Goal: Information Seeking & Learning: Learn about a topic

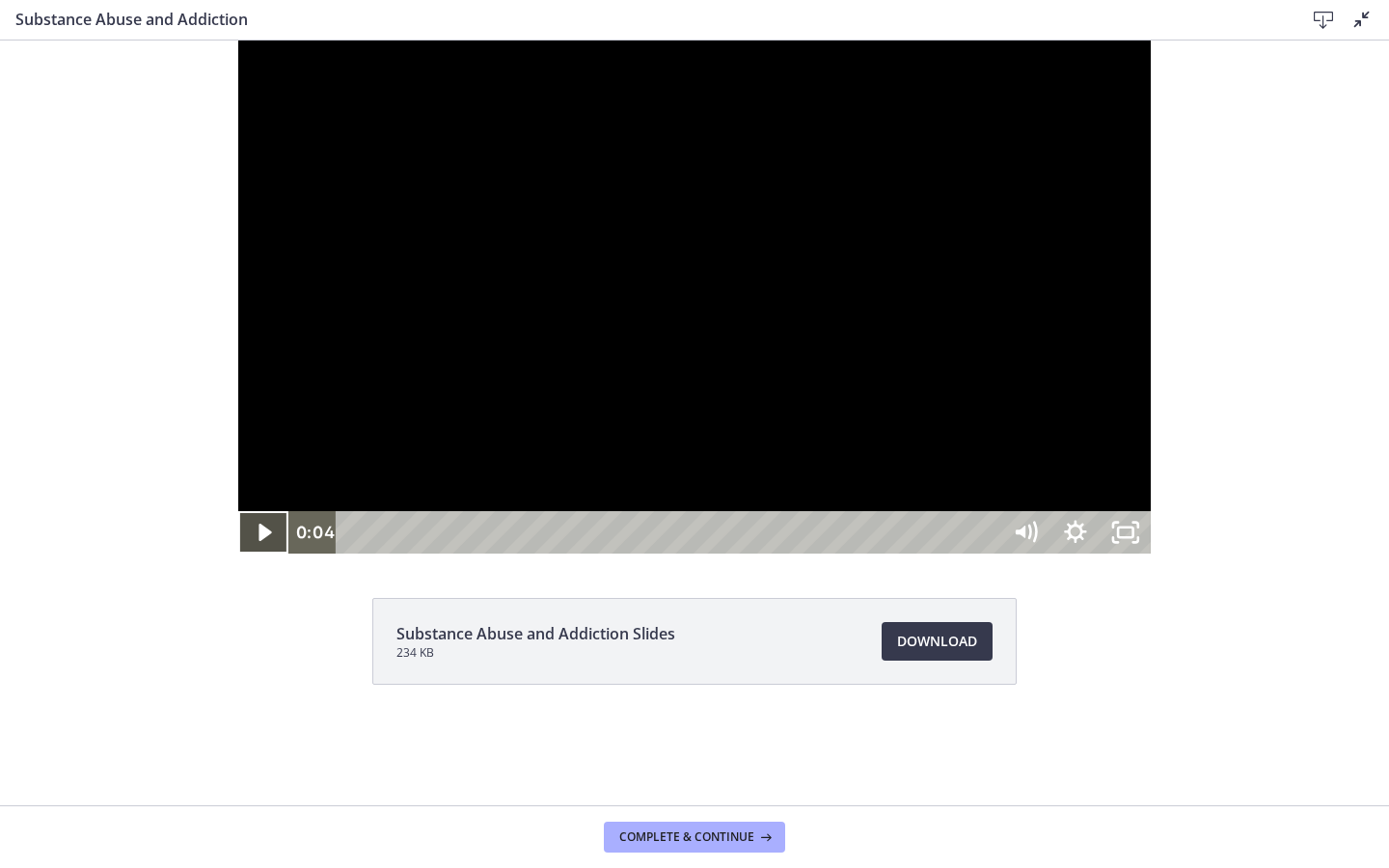
click at [240, 553] on icon "Play Video" at bounding box center [264, 532] width 50 height 42
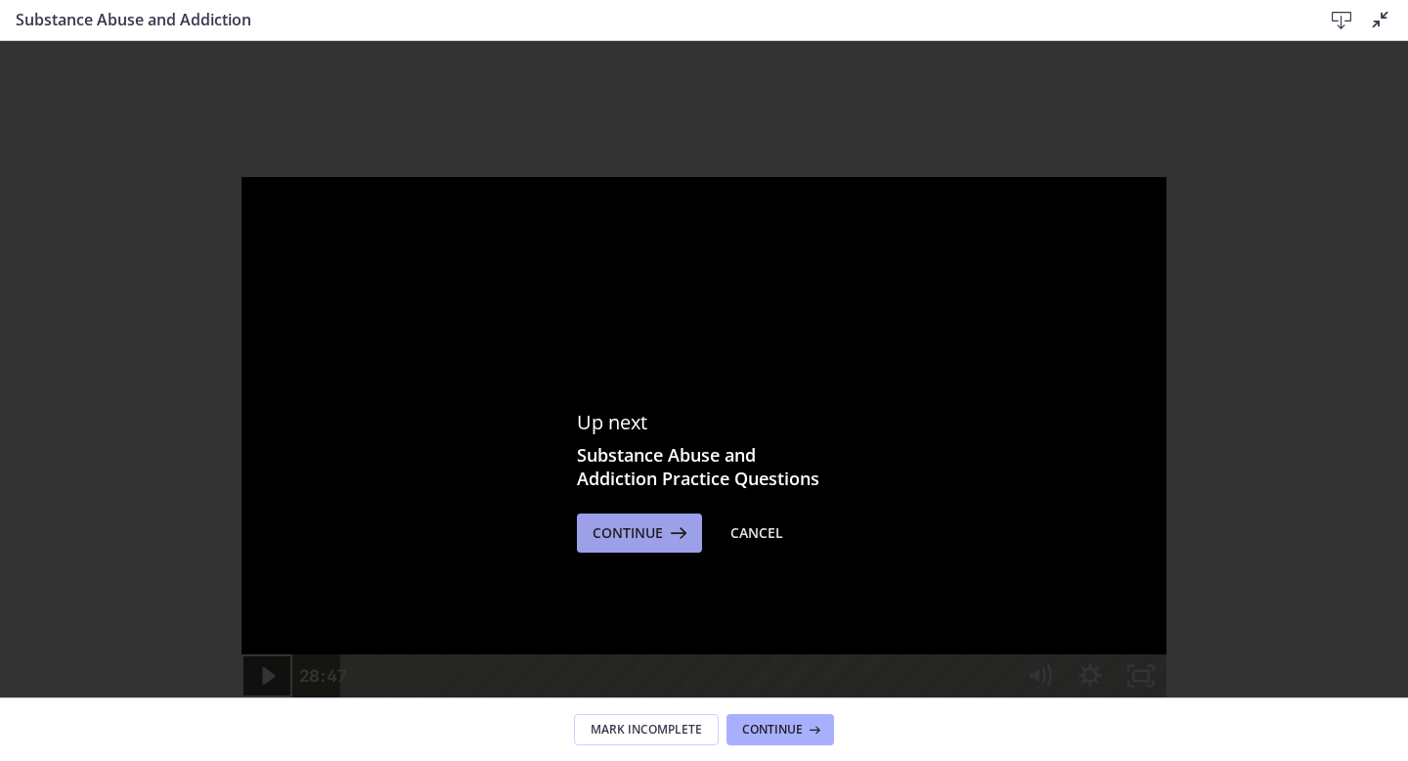
click at [616, 546] on button "Continue" at bounding box center [639, 532] width 125 height 39
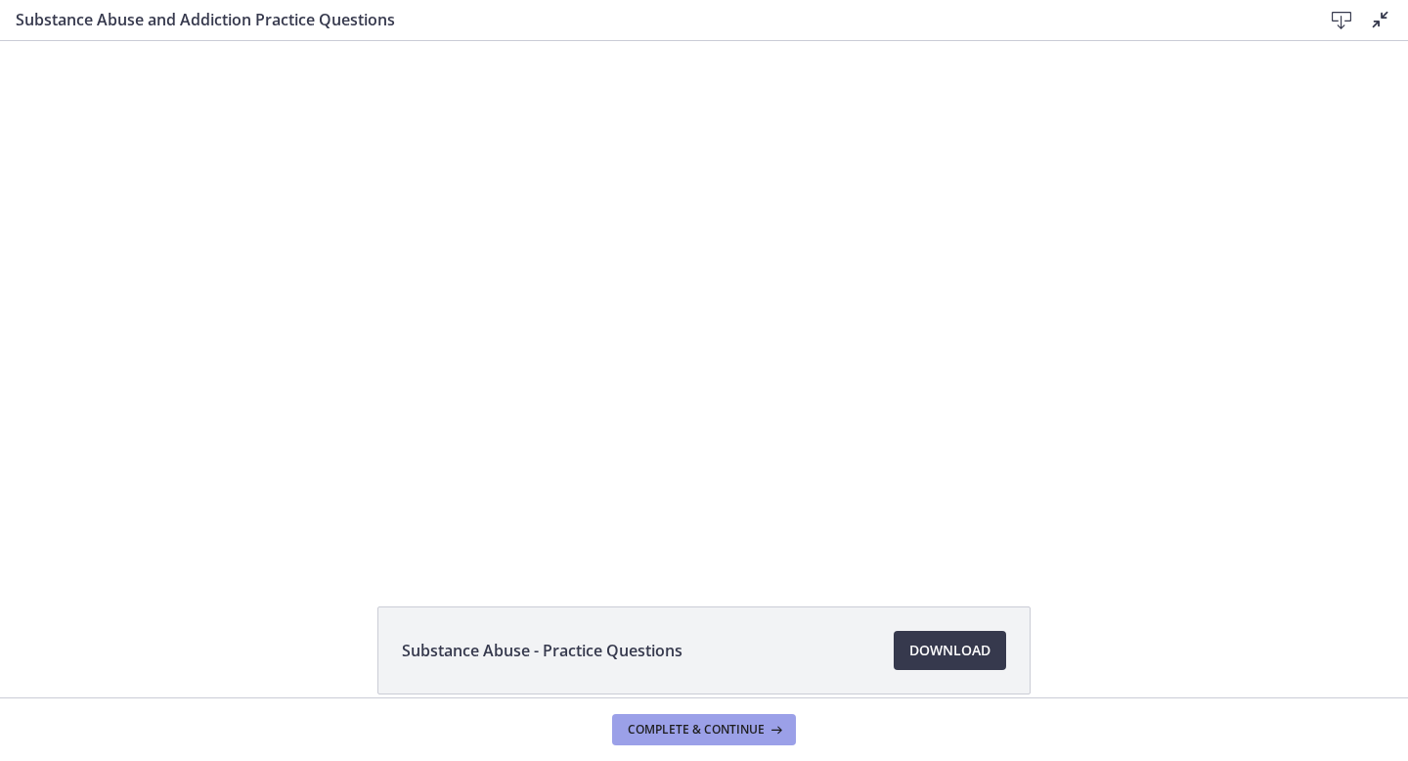
click at [681, 722] on span "Complete & continue" at bounding box center [696, 730] width 137 height 16
click at [684, 734] on span "Complete & continue" at bounding box center [696, 730] width 137 height 16
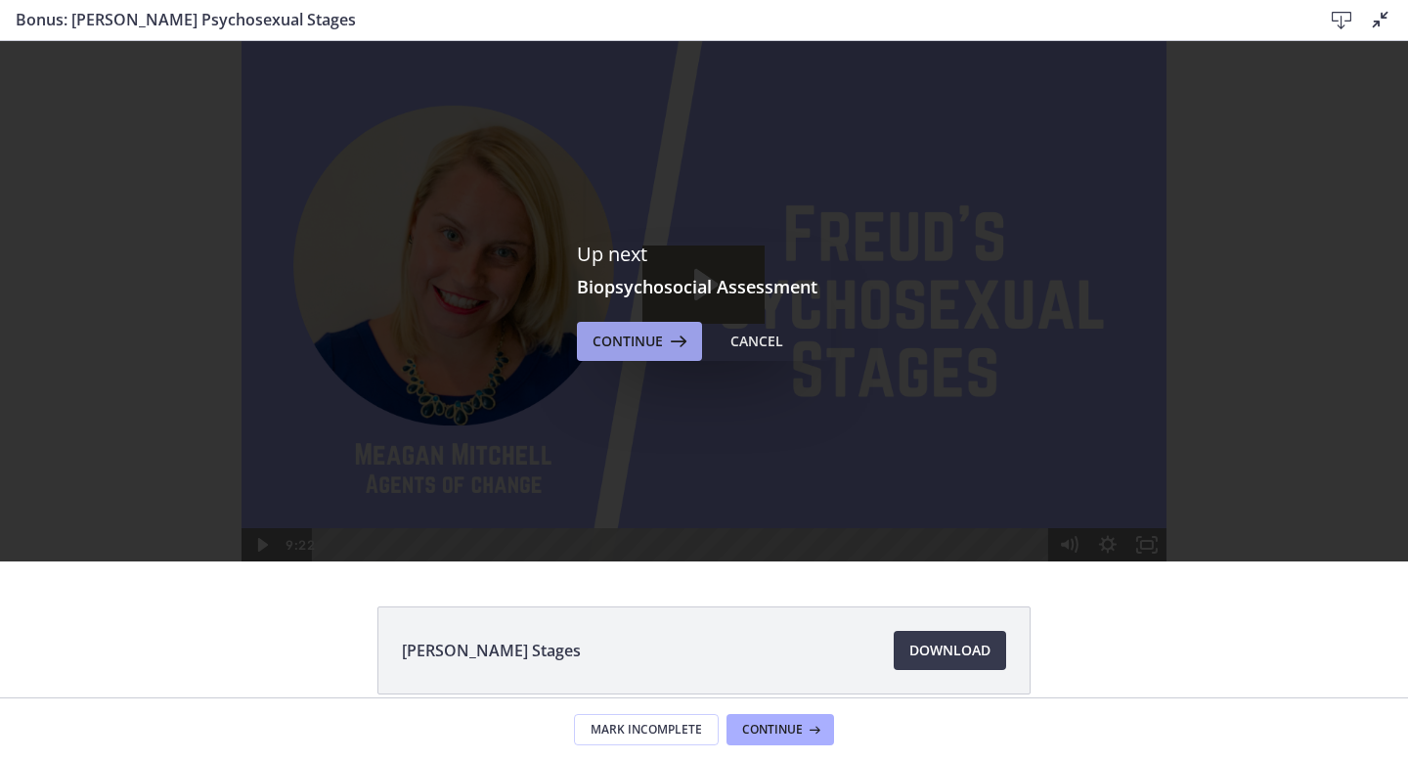
click at [650, 341] on span "Continue" at bounding box center [628, 341] width 70 height 23
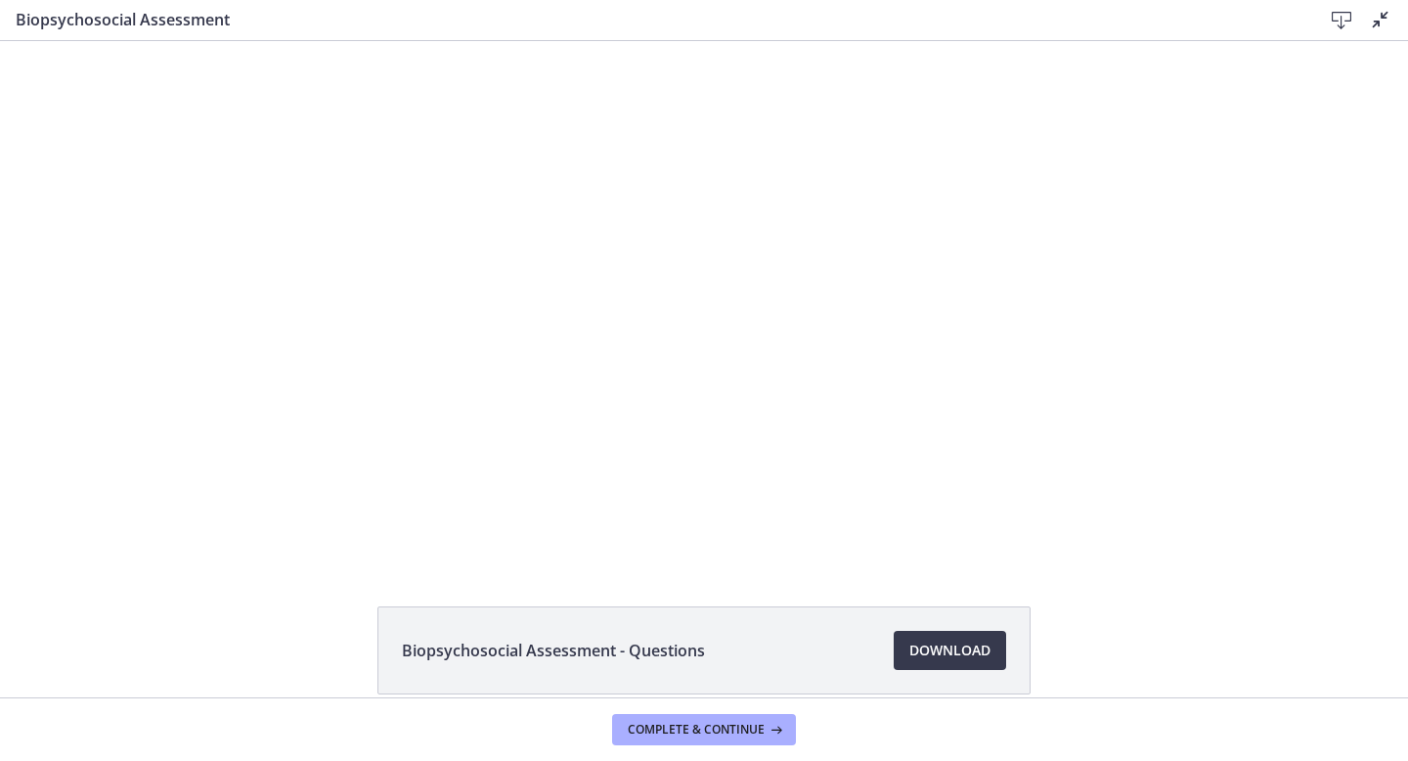
click at [1384, 20] on icon at bounding box center [1380, 19] width 23 height 23
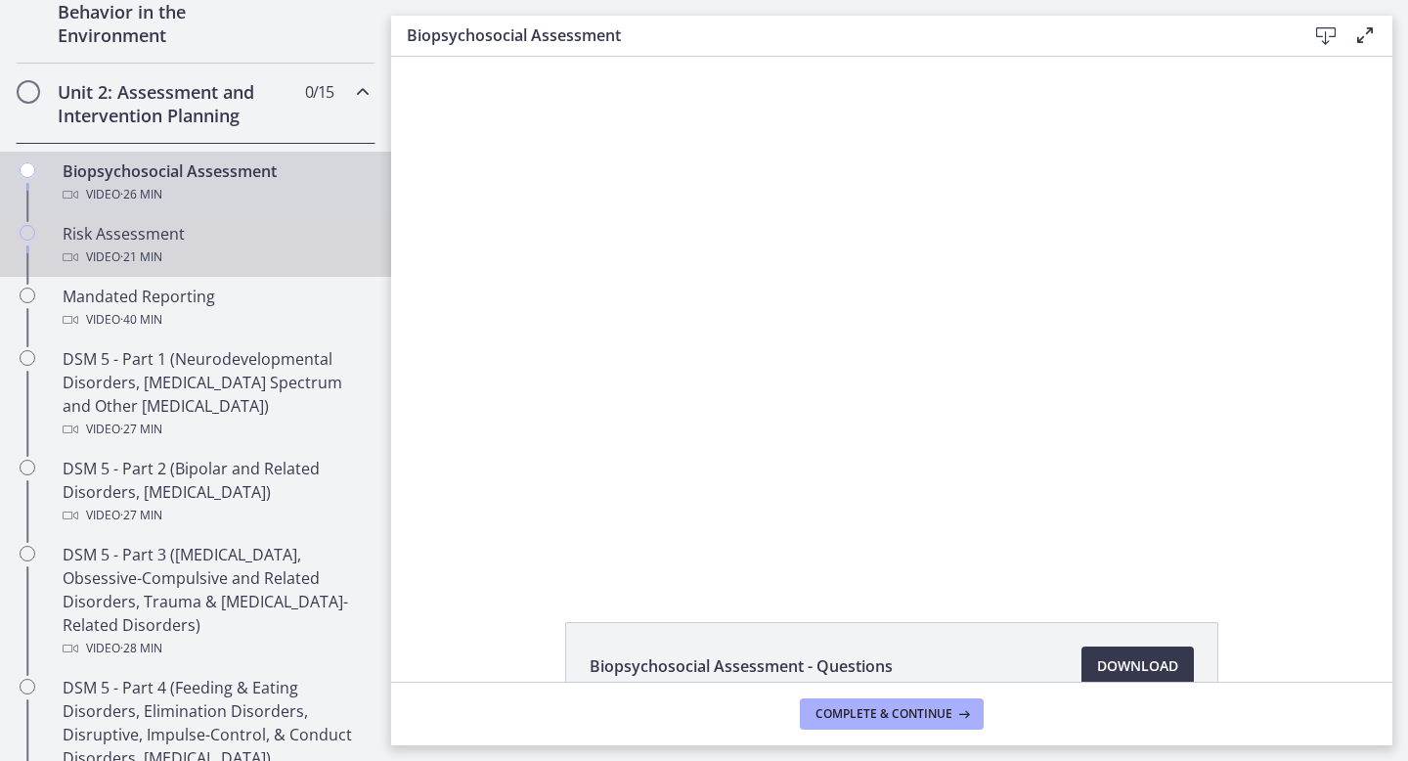
click at [141, 253] on span "· 21 min" at bounding box center [141, 256] width 42 height 23
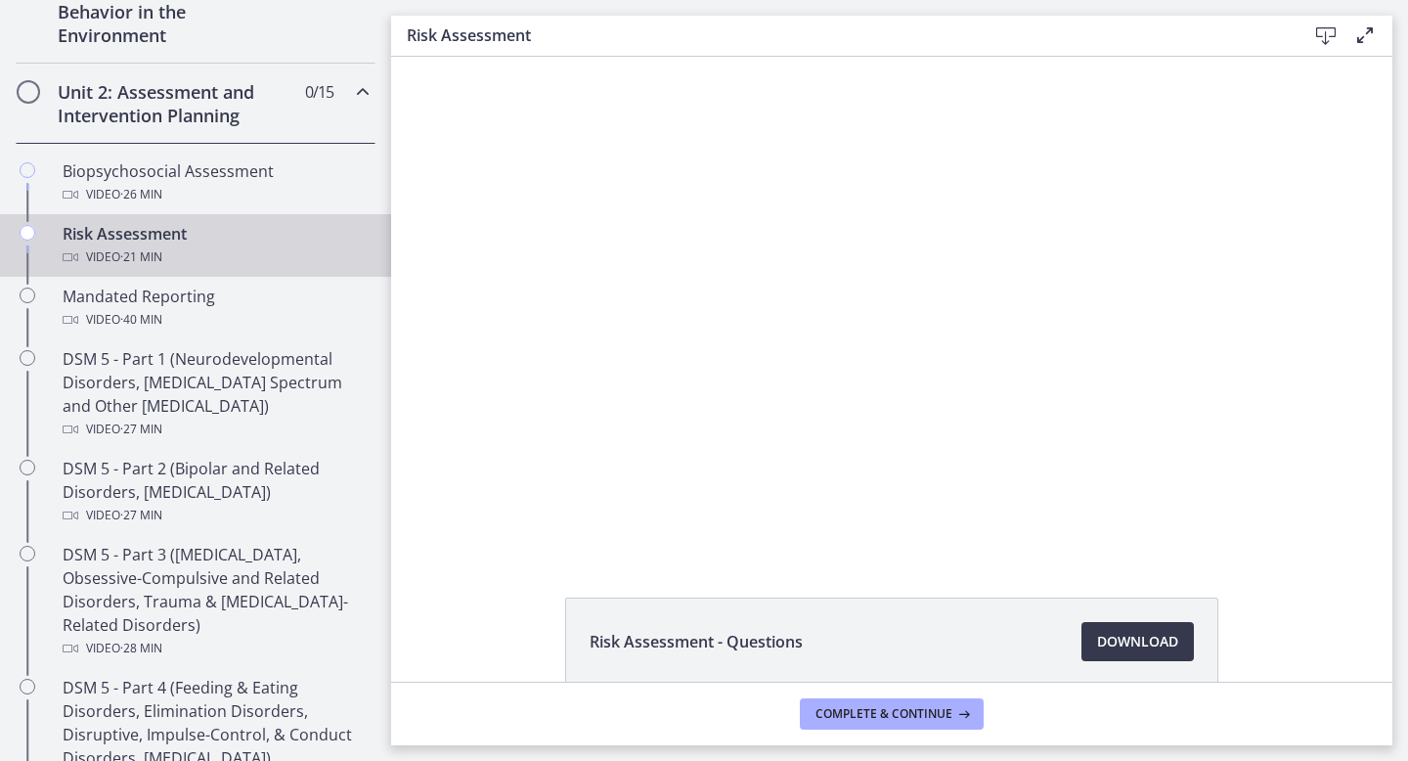
click at [1366, 34] on icon at bounding box center [1364, 34] width 23 height 23
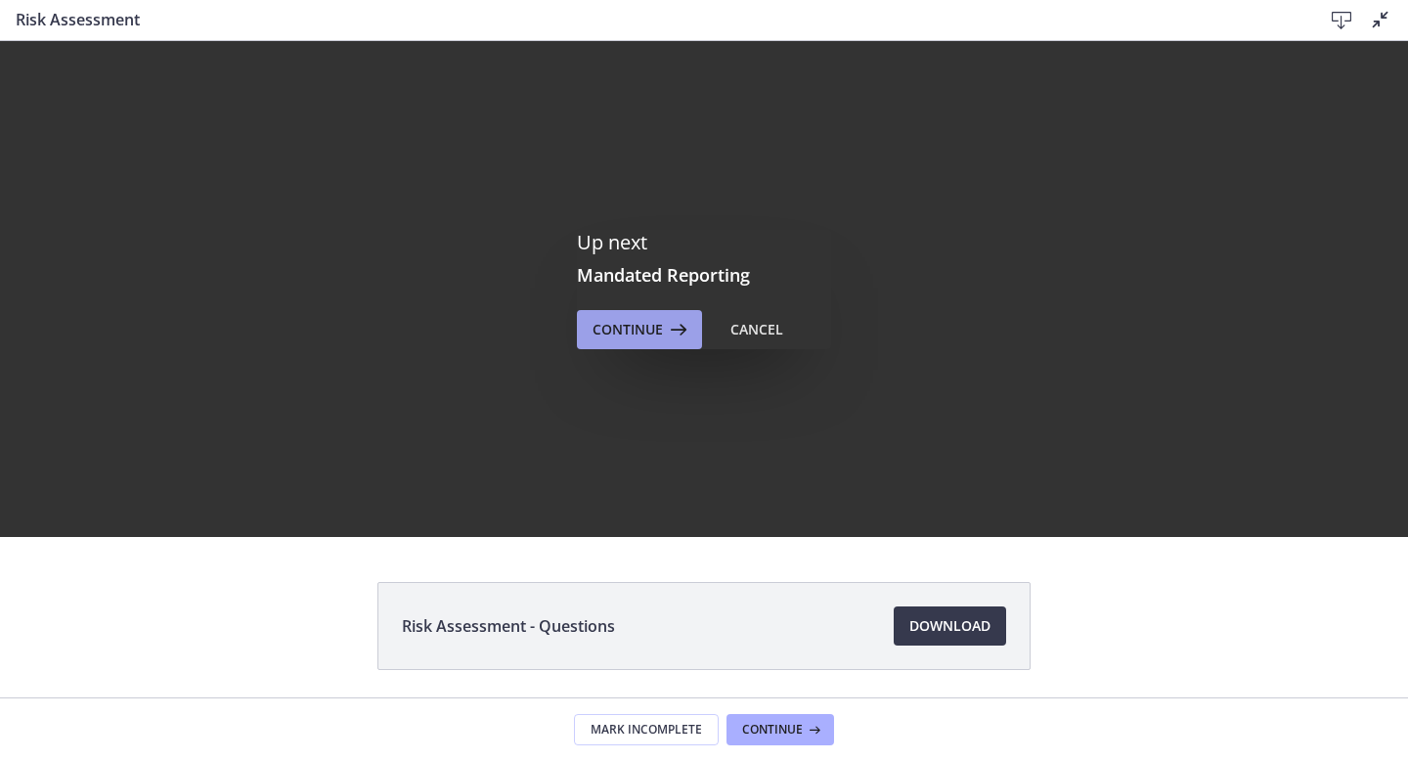
click at [639, 336] on span "Continue" at bounding box center [628, 329] width 70 height 23
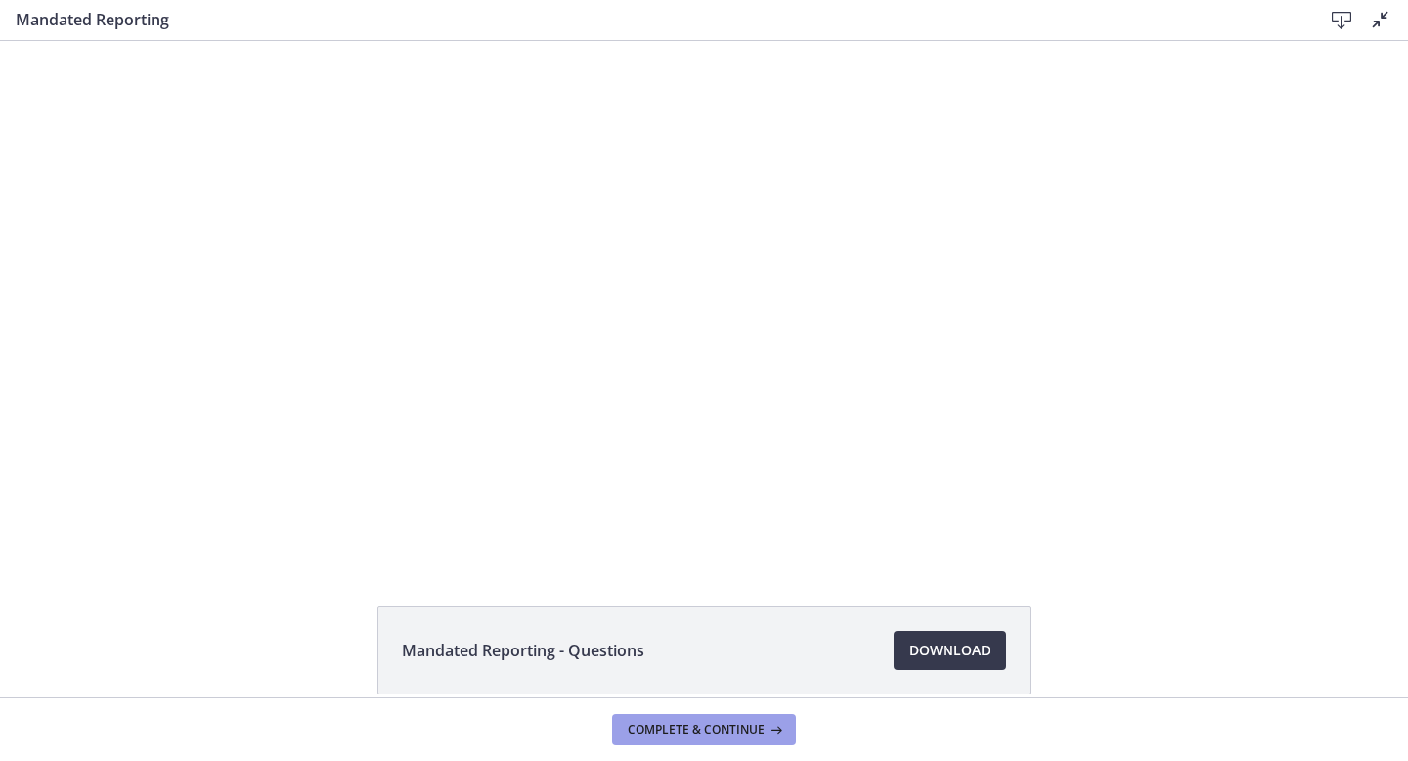
click at [745, 726] on span "Complete & continue" at bounding box center [696, 730] width 137 height 16
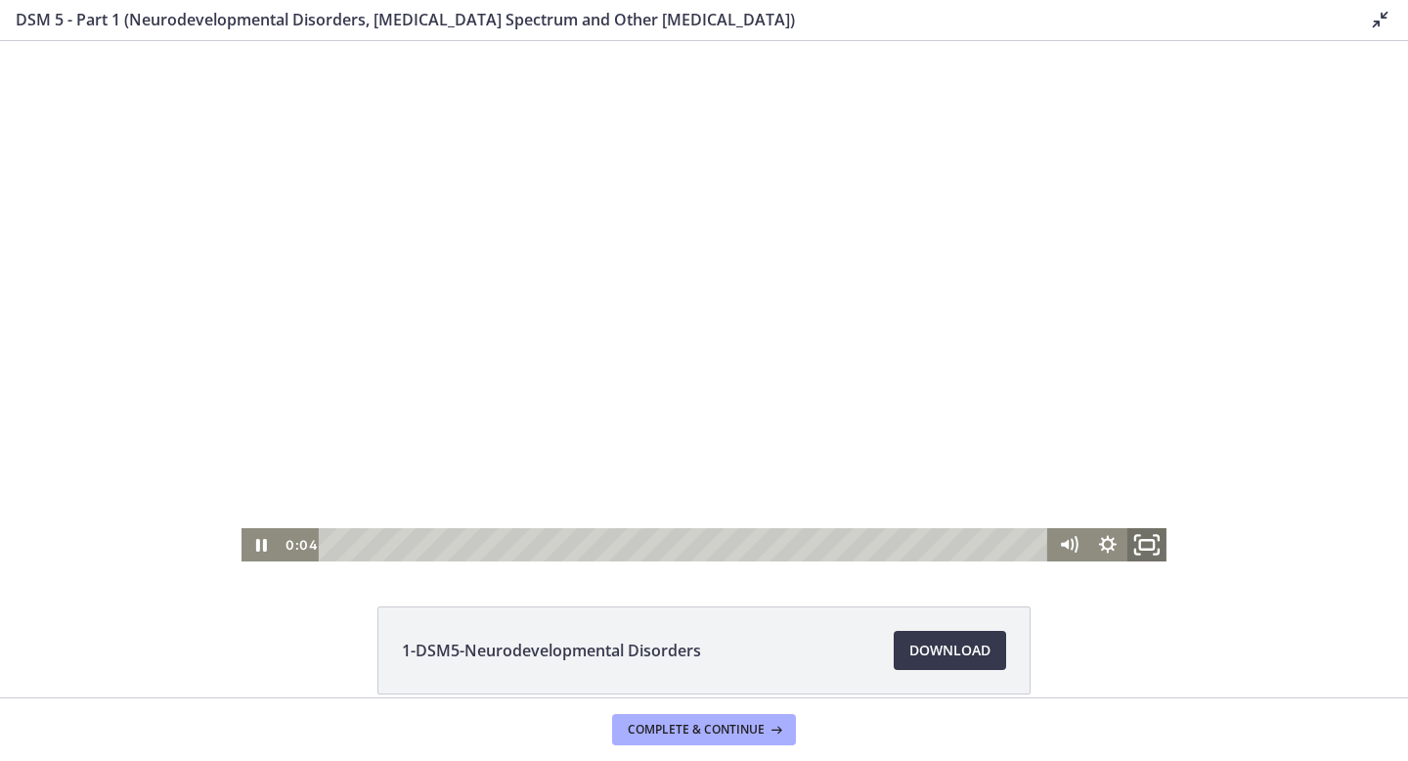
click at [1147, 553] on icon "Fullscreen" at bounding box center [1147, 545] width 47 height 40
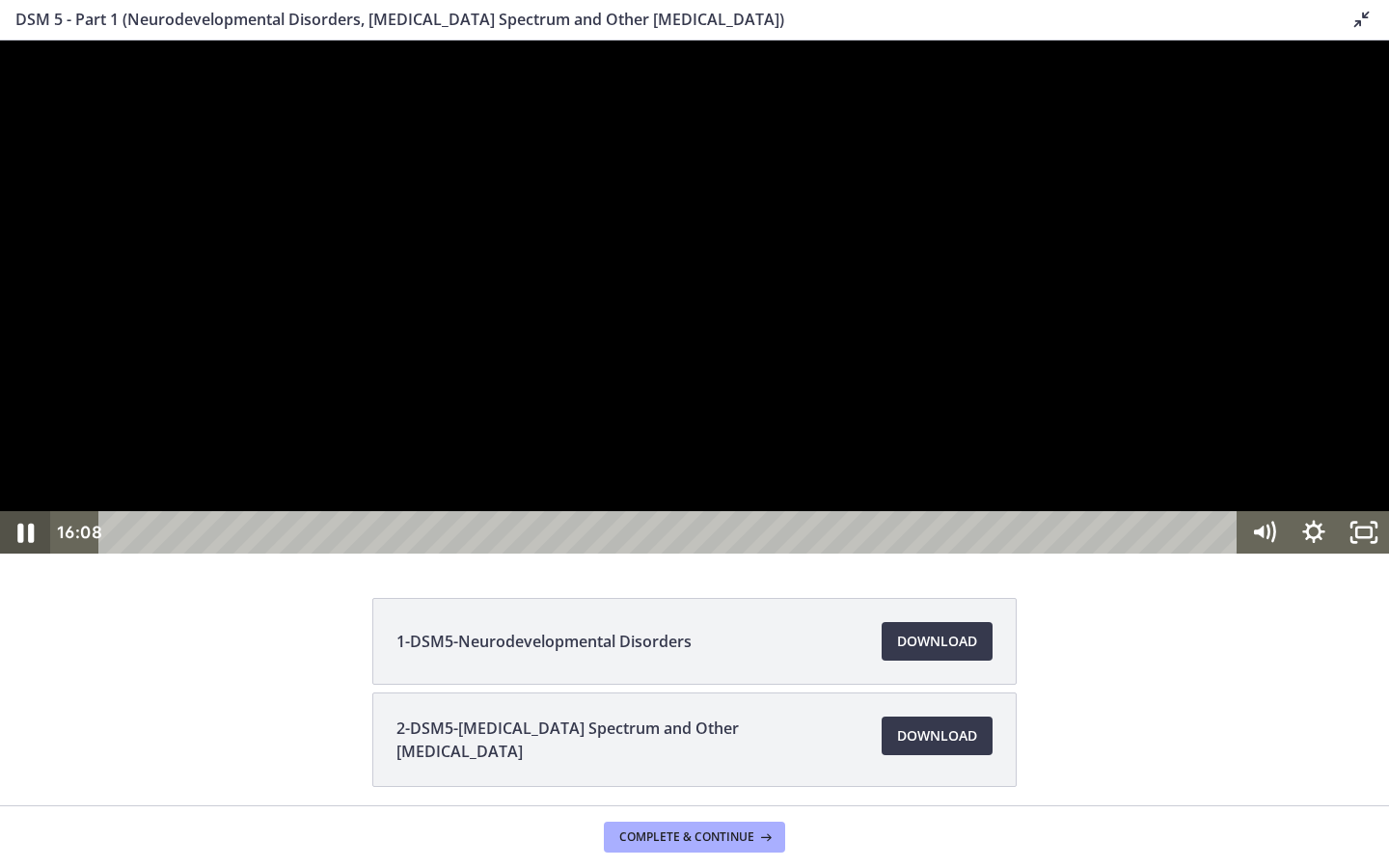
click at [19, 543] on icon "Pause" at bounding box center [26, 534] width 17 height 20
click at [17, 558] on icon "Play Video" at bounding box center [27, 533] width 60 height 51
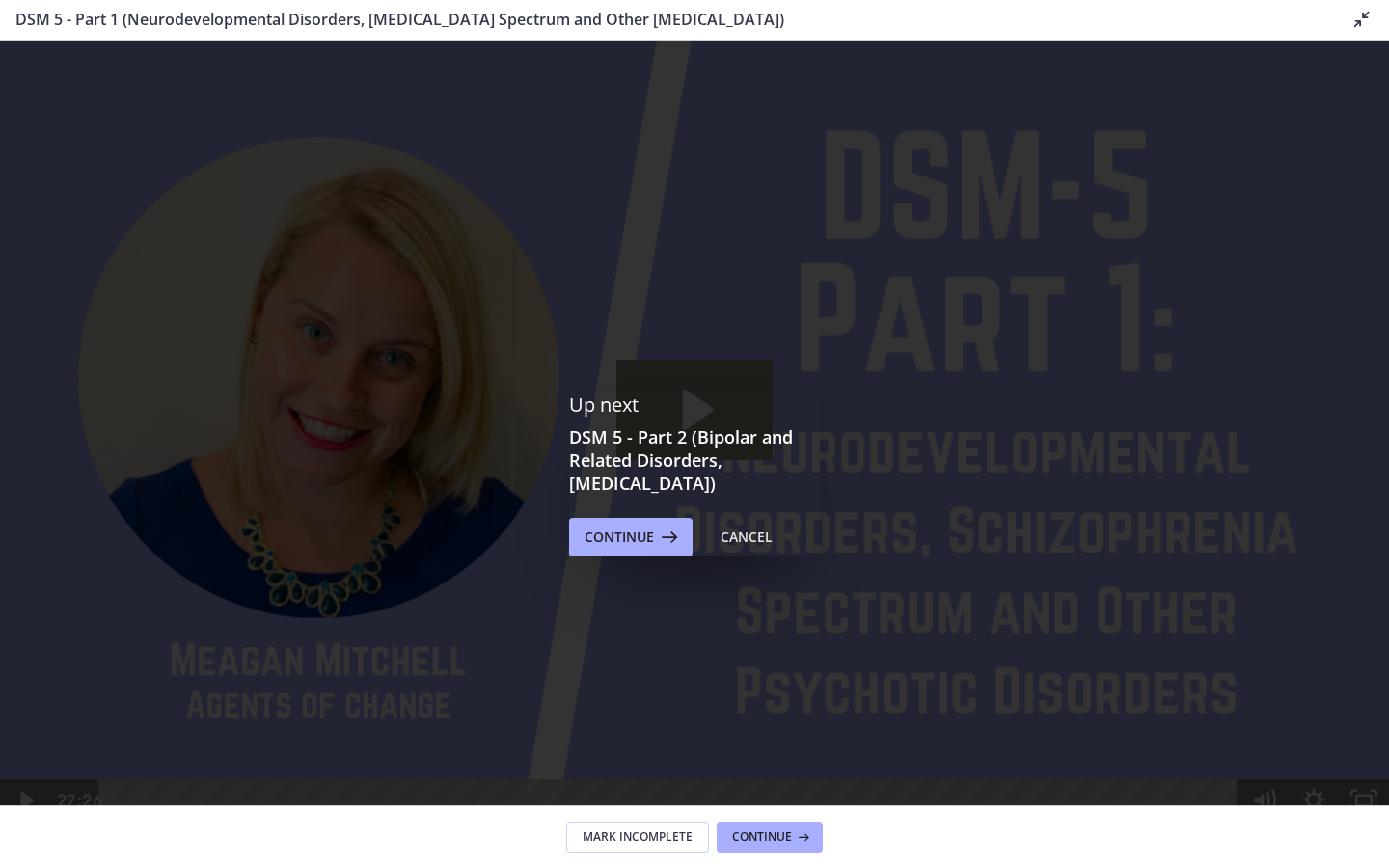
click at [683, 425] on icon "Play Video: cmseadc4lpnc72iv6tpg.mp4" at bounding box center [694, 410] width 157 height 101
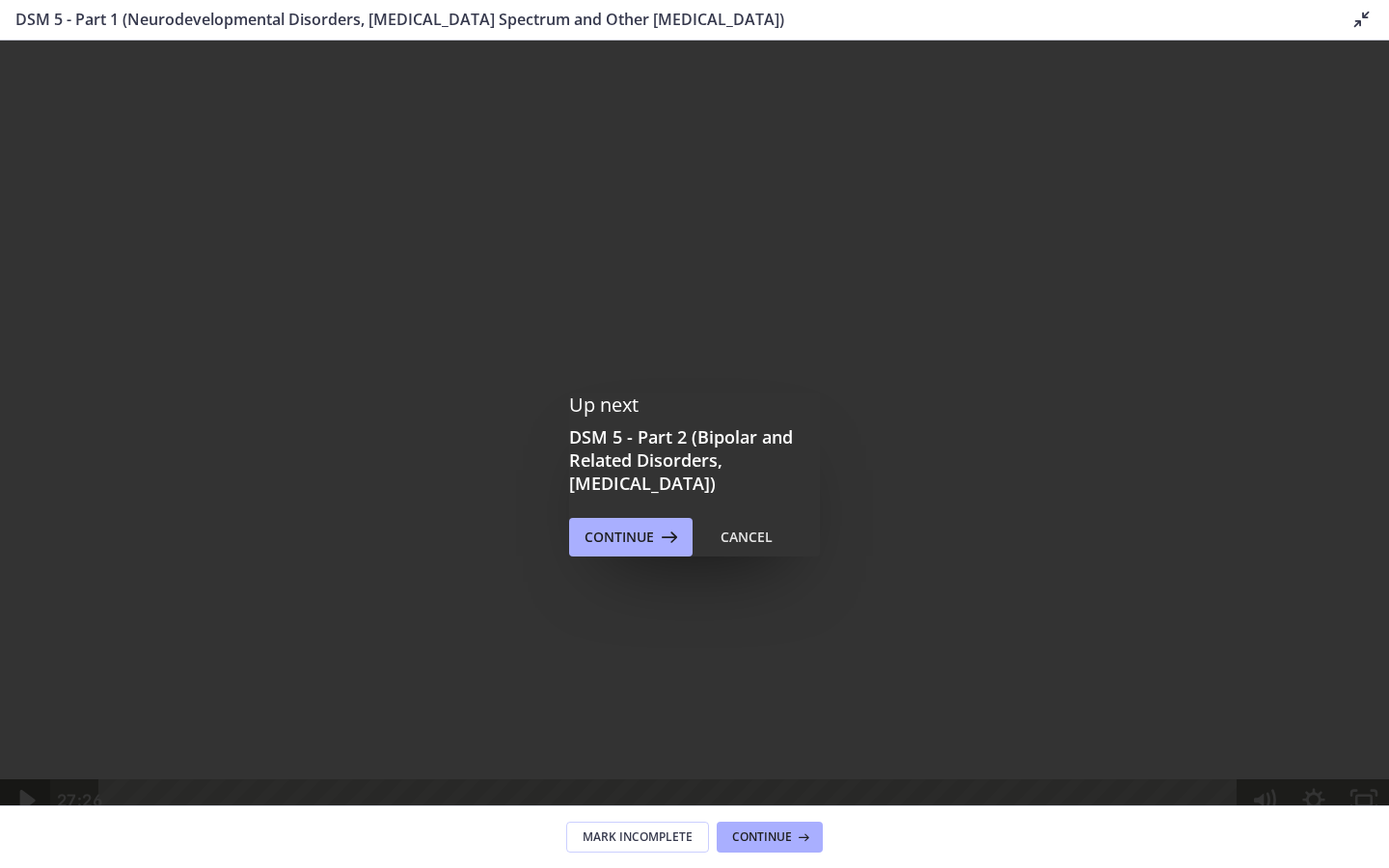
click at [35, 827] on icon "Play Video" at bounding box center [27, 801] width 60 height 51
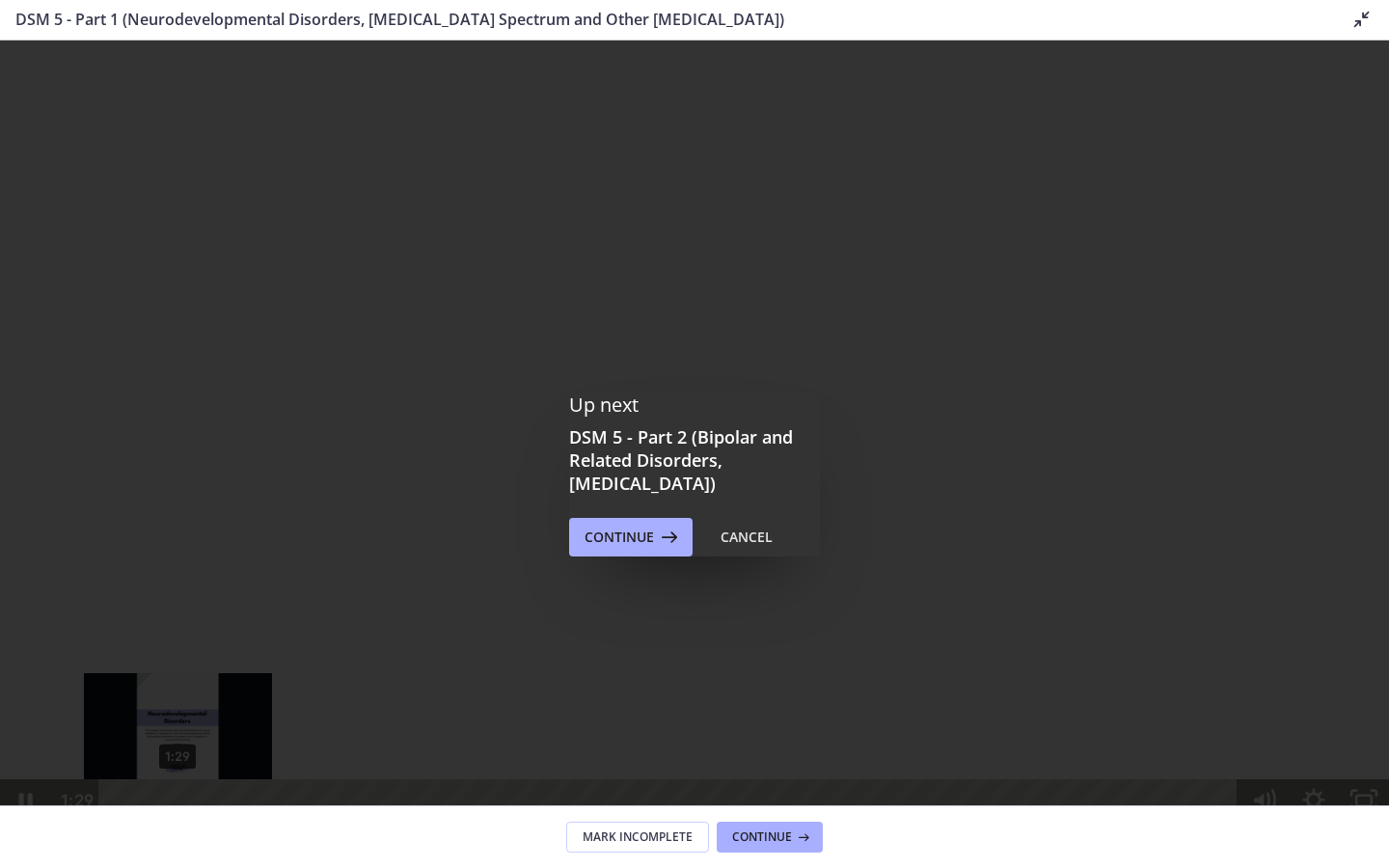
click at [178, 822] on div "1:29" at bounding box center [672, 800] width 1109 height 42
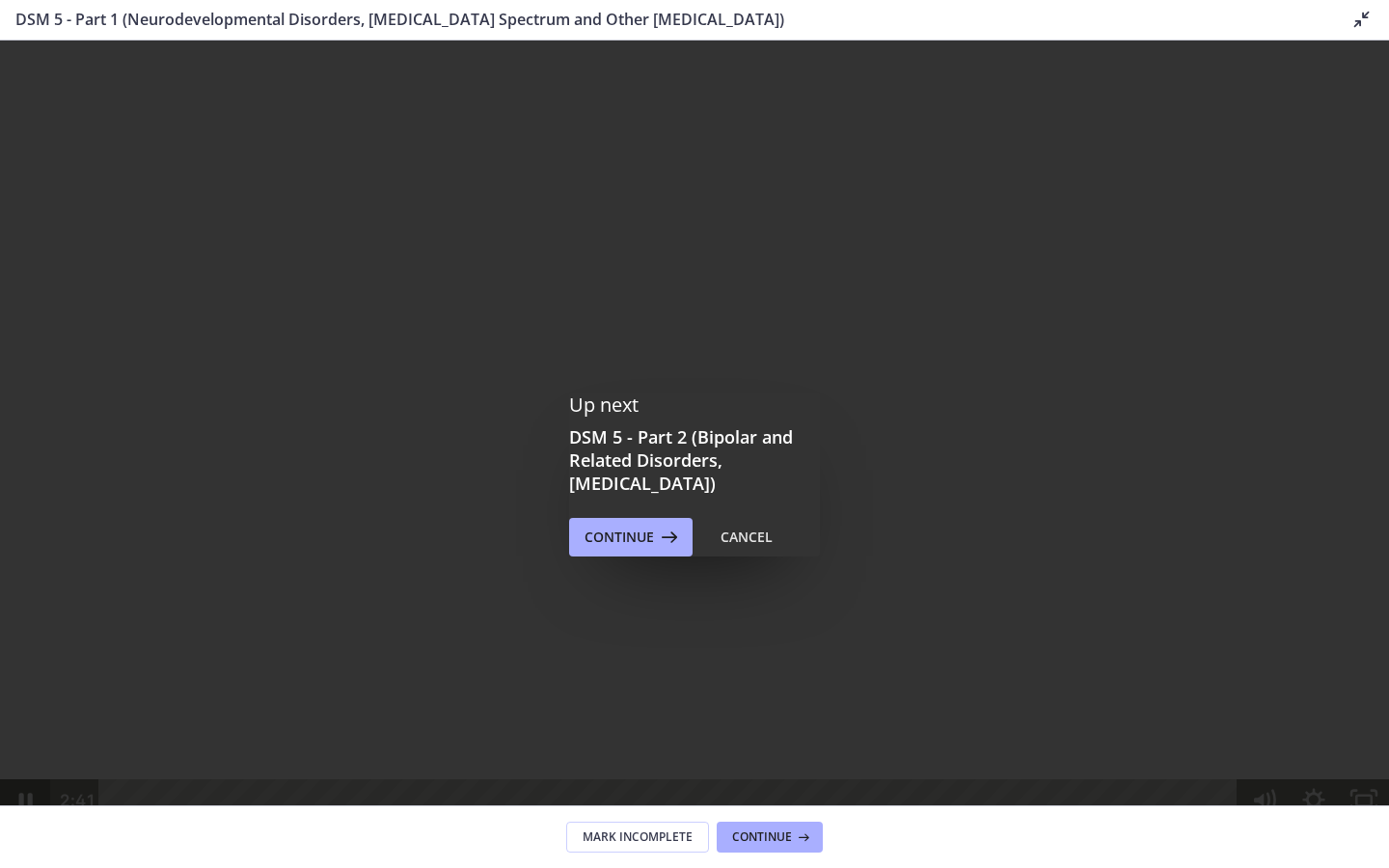
click at [26, 822] on icon "Pause" at bounding box center [25, 800] width 50 height 42
click at [31, 811] on icon "Play Video" at bounding box center [29, 801] width 16 height 22
click at [25, 827] on icon "Pause" at bounding box center [25, 801] width 60 height 51
click at [25, 809] on icon "Play Video" at bounding box center [27, 801] width 13 height 18
click at [29, 809] on icon "Pause" at bounding box center [27, 801] width 14 height 17
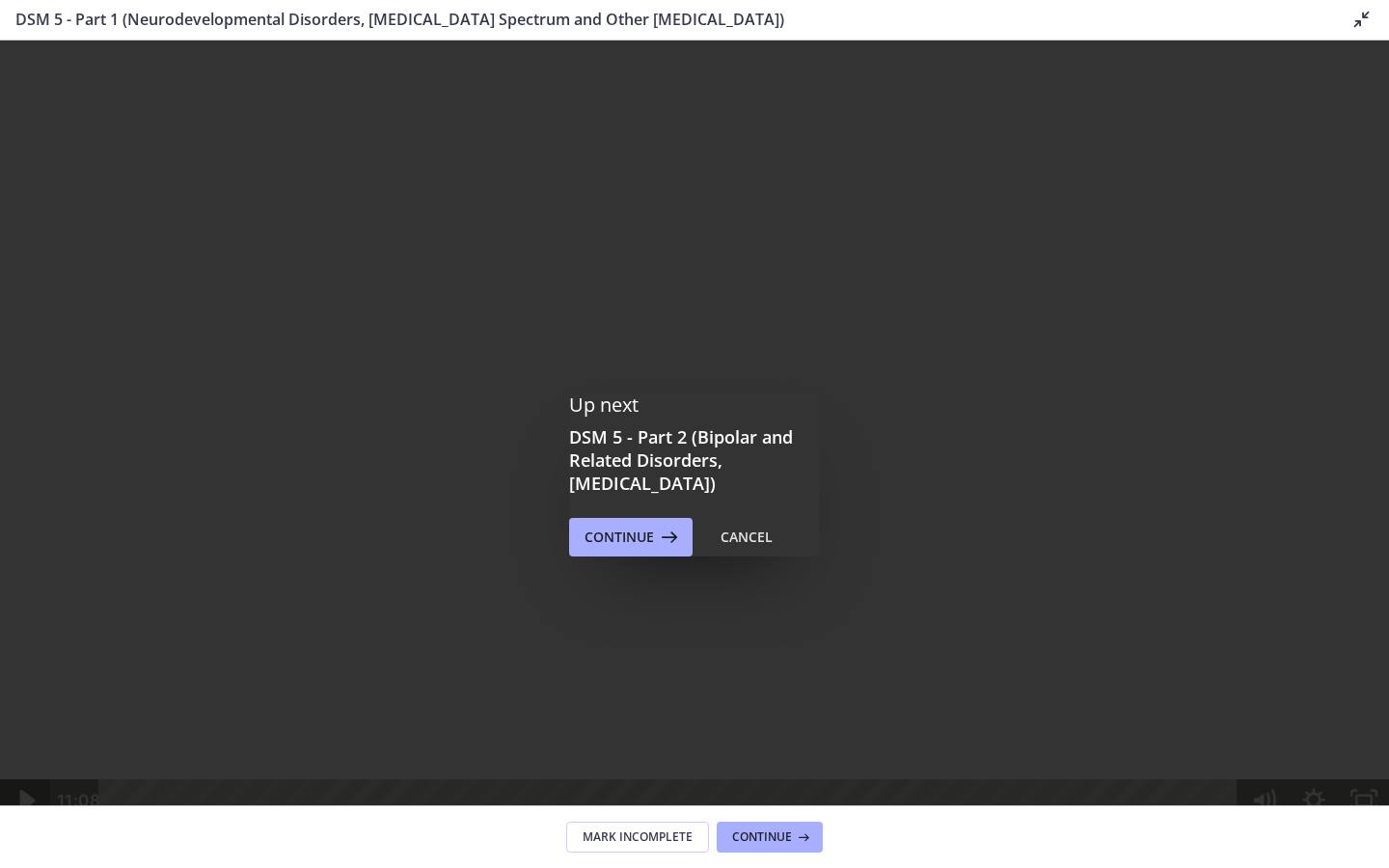
click at [29, 811] on icon "Play Video" at bounding box center [29, 801] width 16 height 22
click at [22, 811] on icon "Pause" at bounding box center [26, 802] width 17 height 20
click at [22, 811] on icon "Play Video" at bounding box center [29, 801] width 16 height 22
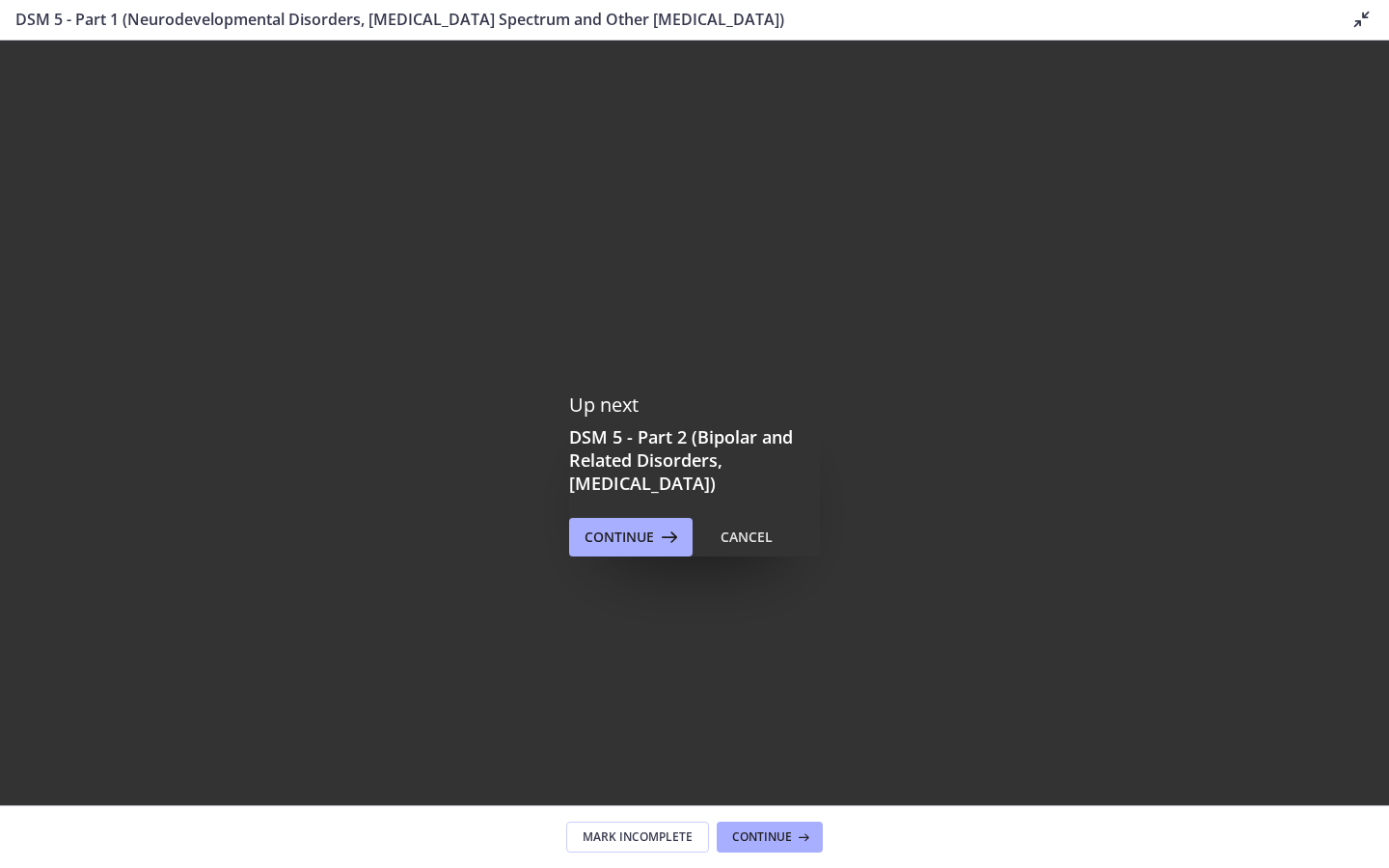
click at [0, 822] on div "Click for sound @keyframes VOLUME_SMALL_WAVE_FLASH { 0% { opacity: 0; } 33% { o…" at bounding box center [694, 431] width 1389 height 781
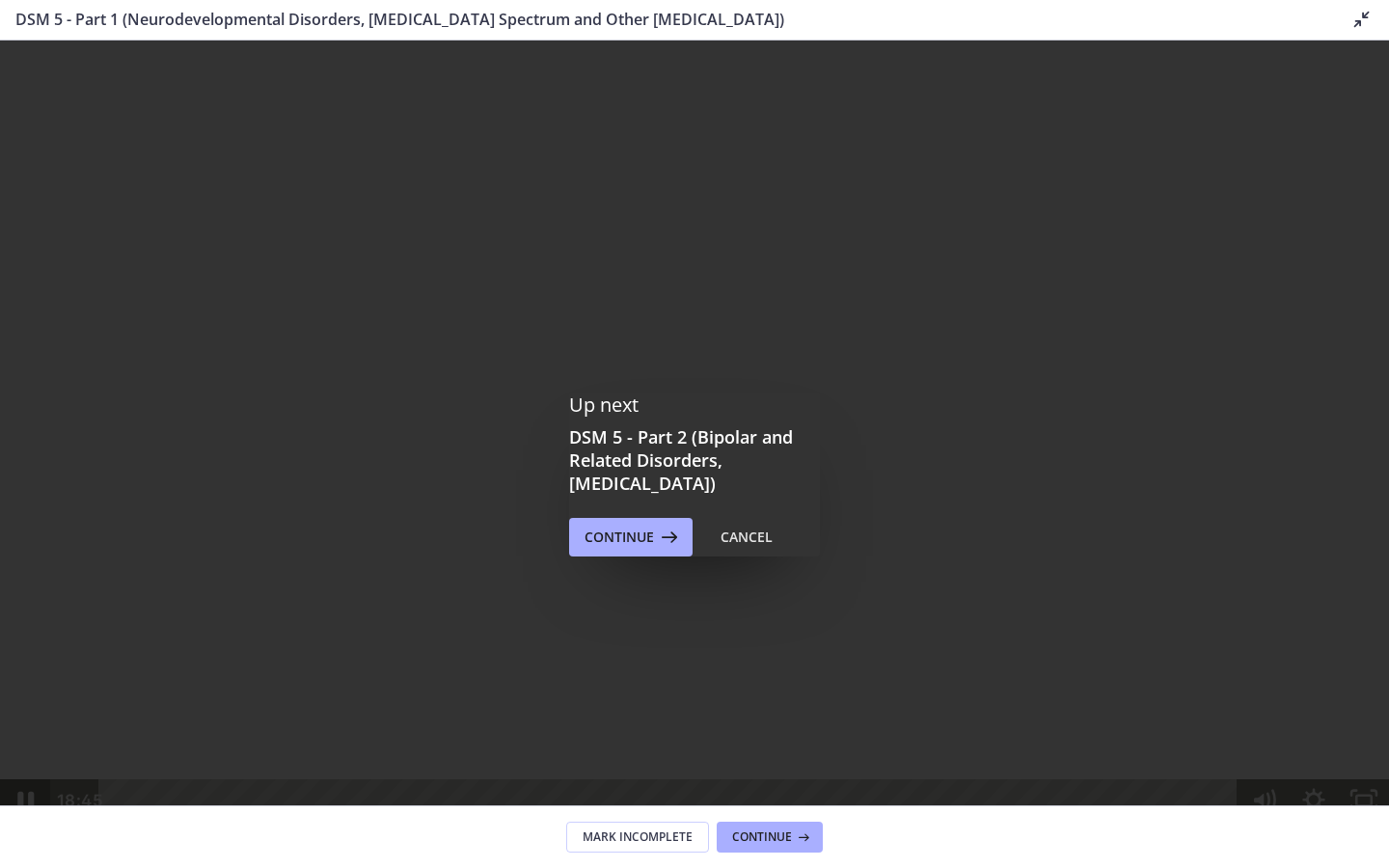
click at [30, 811] on icon "Pause" at bounding box center [26, 802] width 17 height 20
click at [30, 827] on icon "Play Video" at bounding box center [27, 801] width 60 height 51
click at [17, 827] on icon "Pause" at bounding box center [25, 801] width 60 height 51
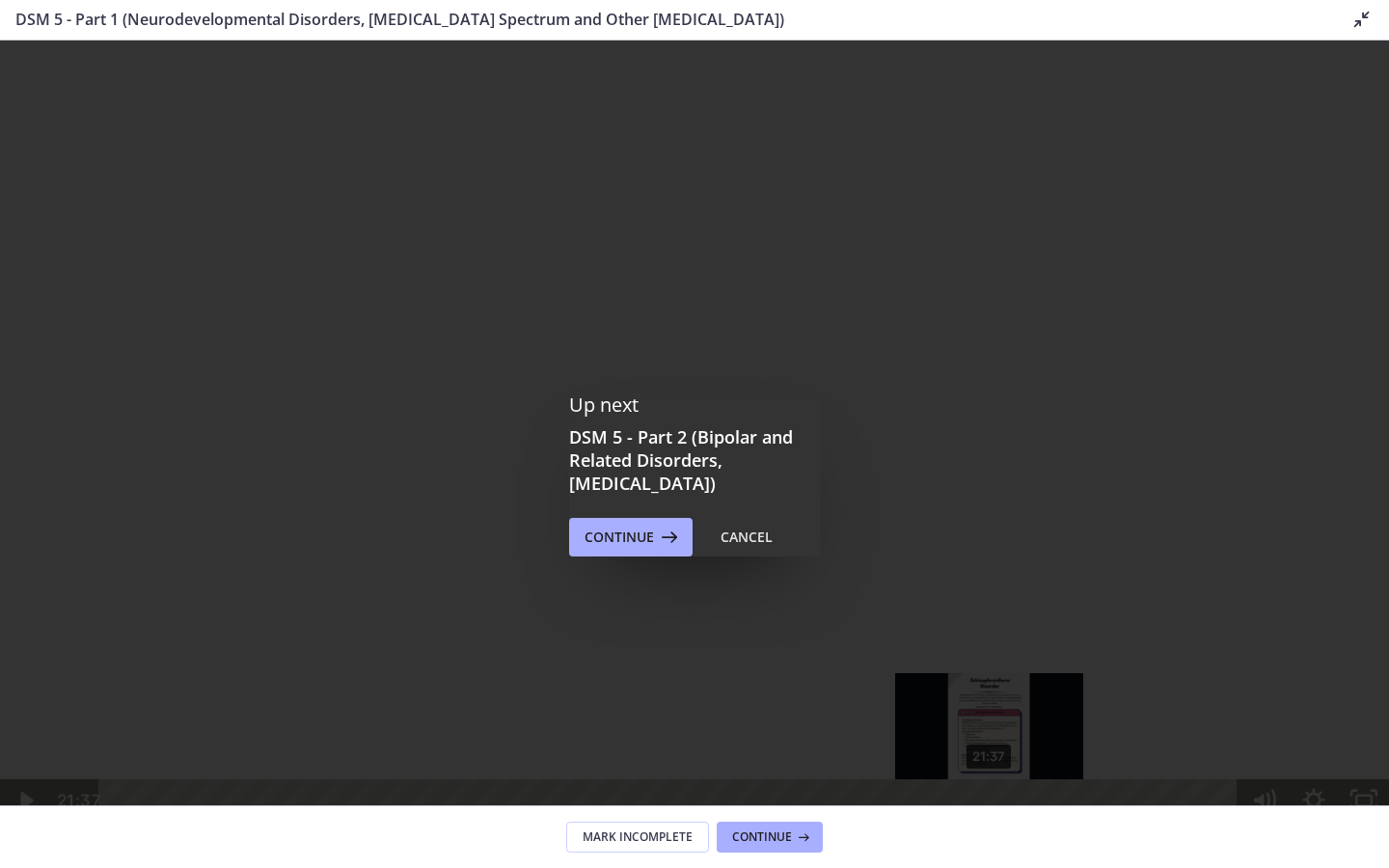
click at [990, 808] on div "Playbar" at bounding box center [988, 801] width 15 height 15
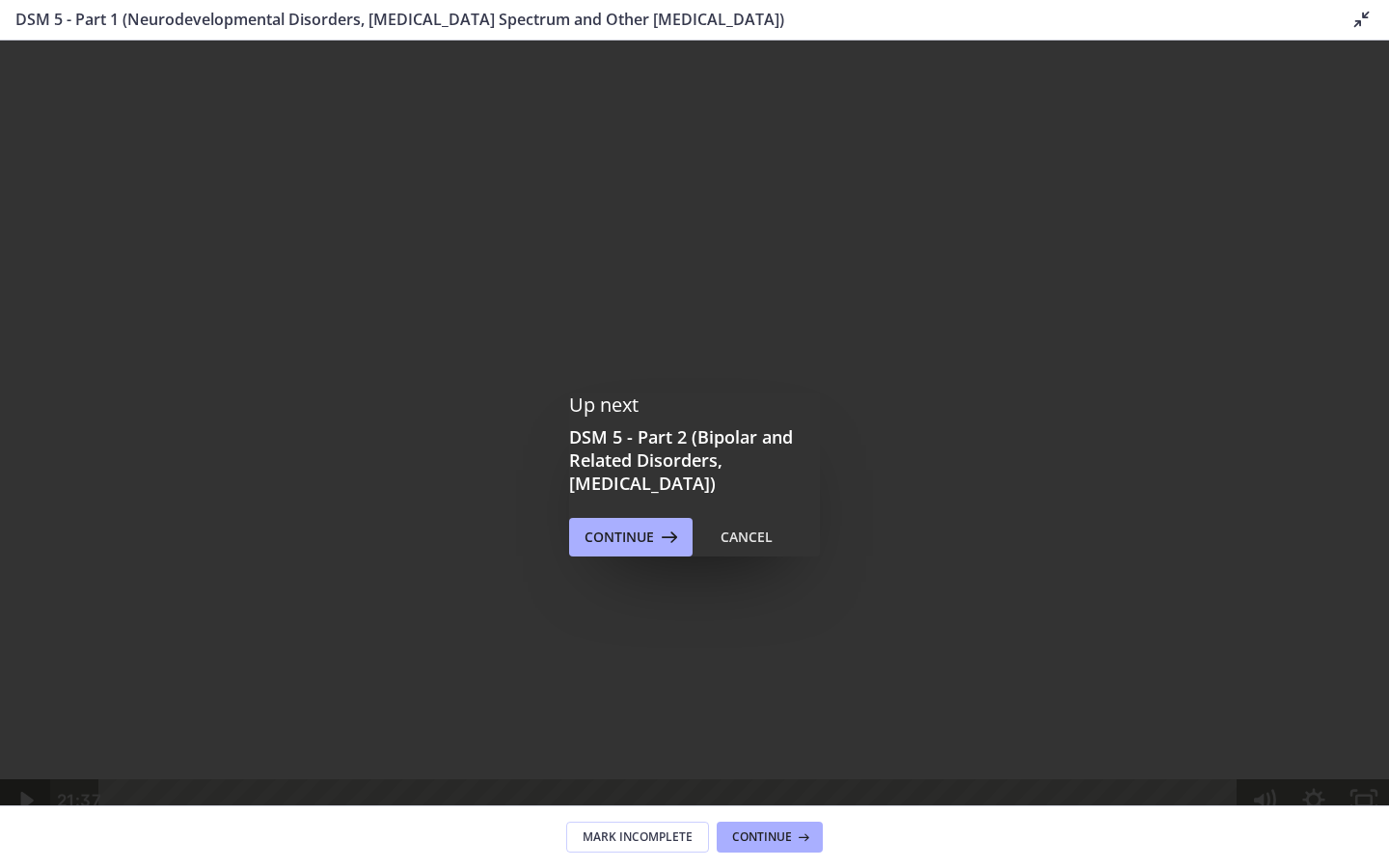
click at [26, 822] on icon "Play Video" at bounding box center [27, 800] width 50 height 42
click at [26, 827] on icon "Pause" at bounding box center [25, 801] width 60 height 51
click at [29, 827] on icon "Play Video" at bounding box center [27, 801] width 60 height 51
click at [29, 811] on icon "Play Video" at bounding box center [29, 801] width 16 height 22
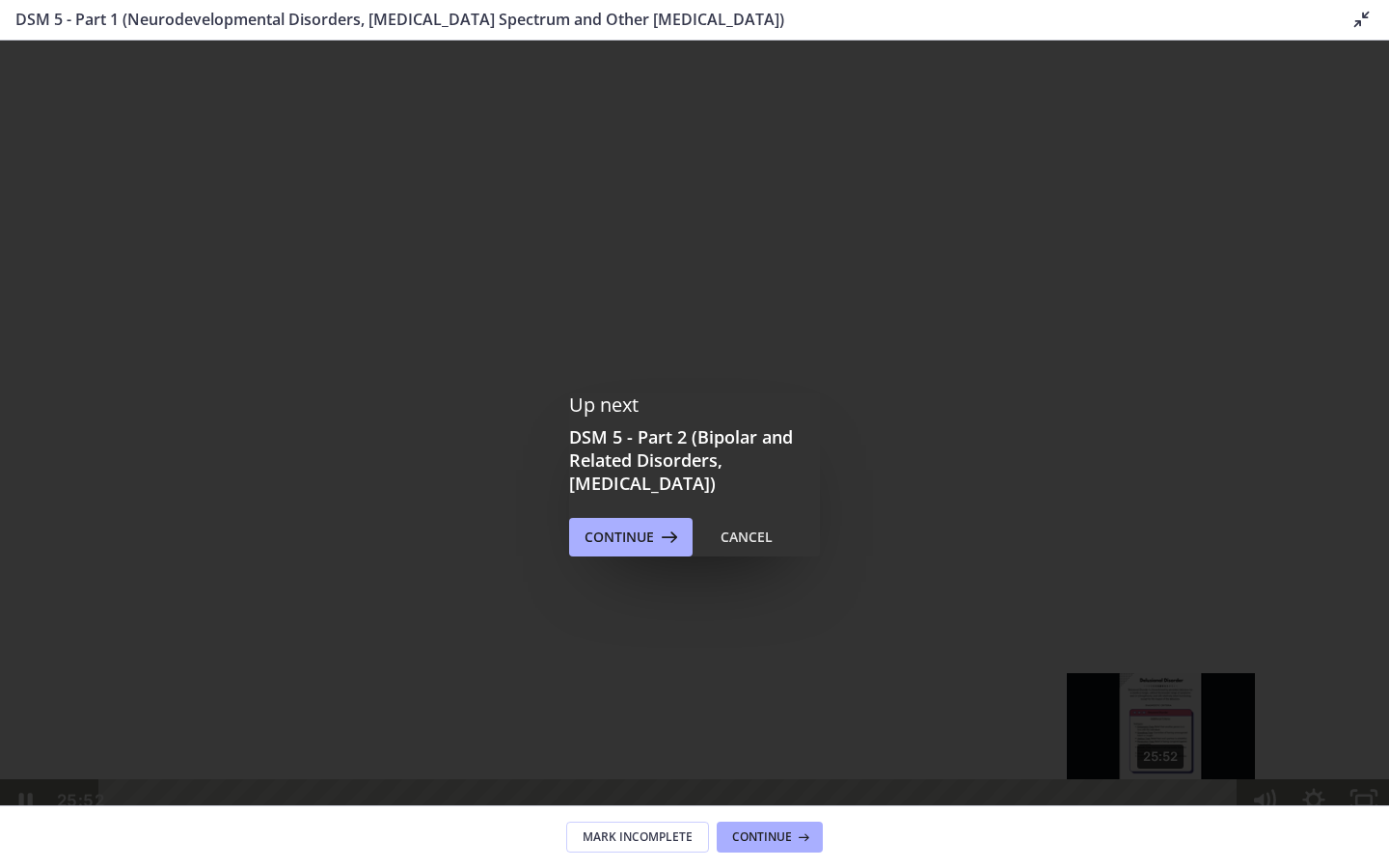
click at [1162, 822] on div "25:52" at bounding box center [672, 800] width 1109 height 42
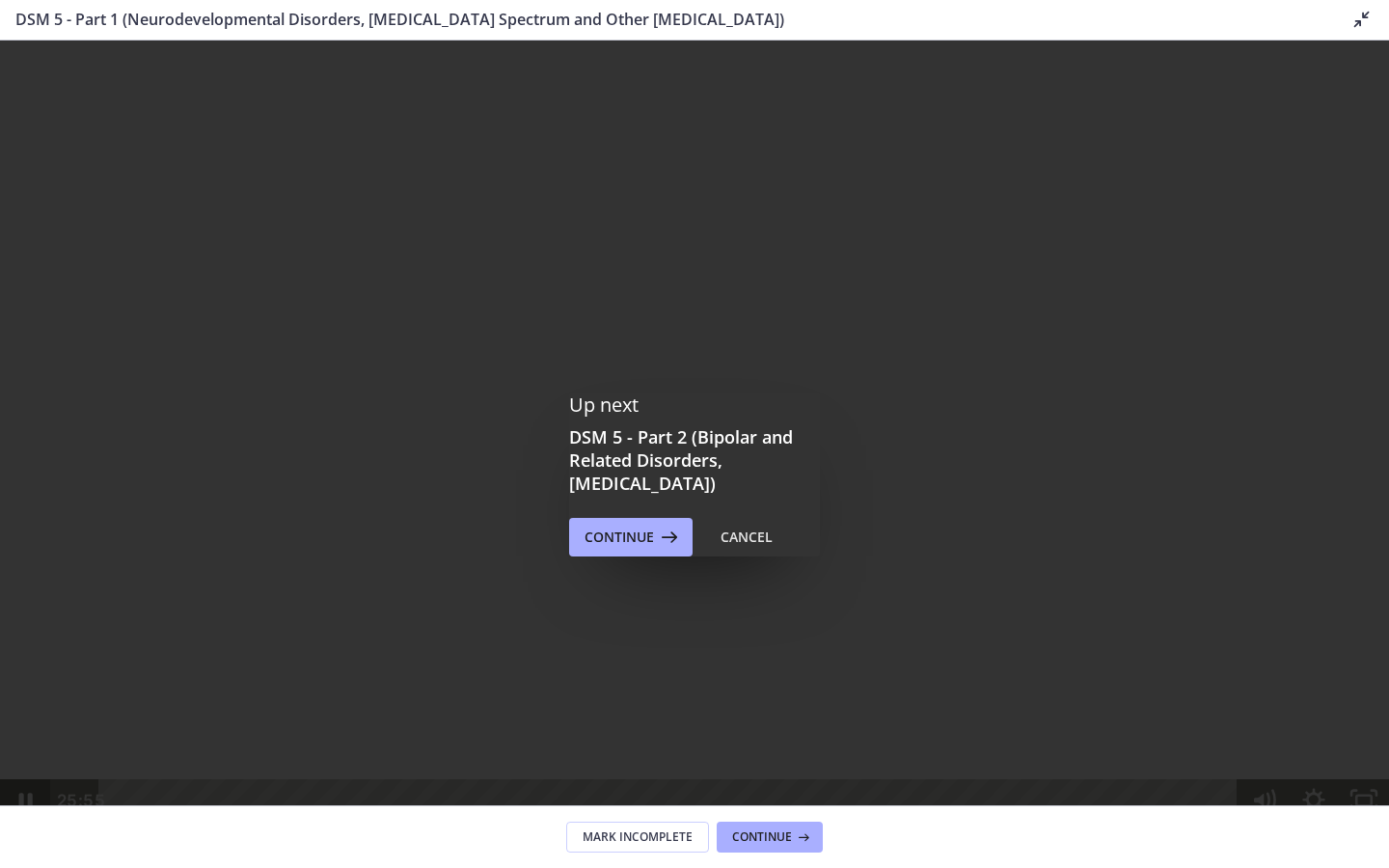
click at [24, 822] on icon "Pause" at bounding box center [25, 800] width 50 height 42
click at [24, 809] on icon "Play Video" at bounding box center [27, 801] width 13 height 18
click at [28, 811] on icon "Play Video" at bounding box center [29, 801] width 16 height 22
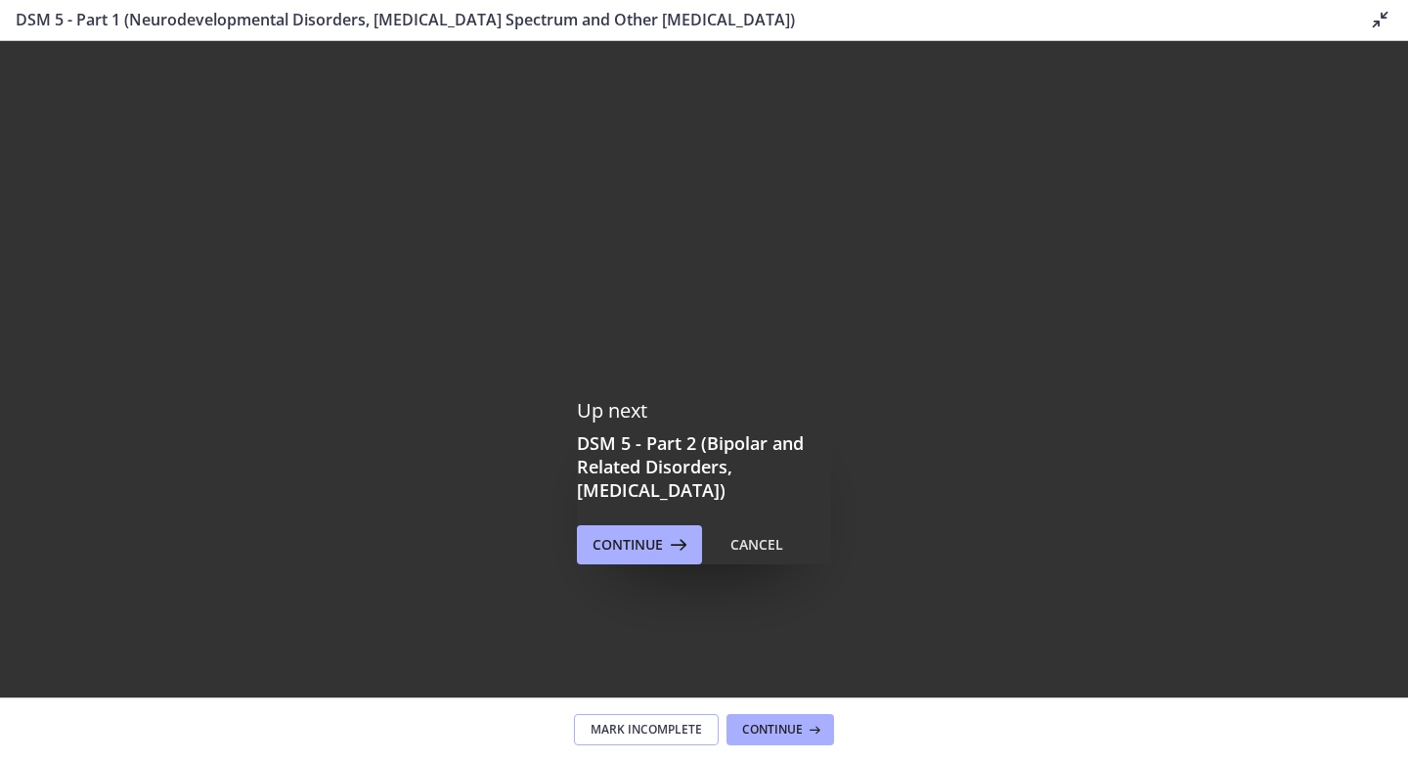
click at [664, 732] on span "Mark Incomplete" at bounding box center [646, 730] width 111 height 16
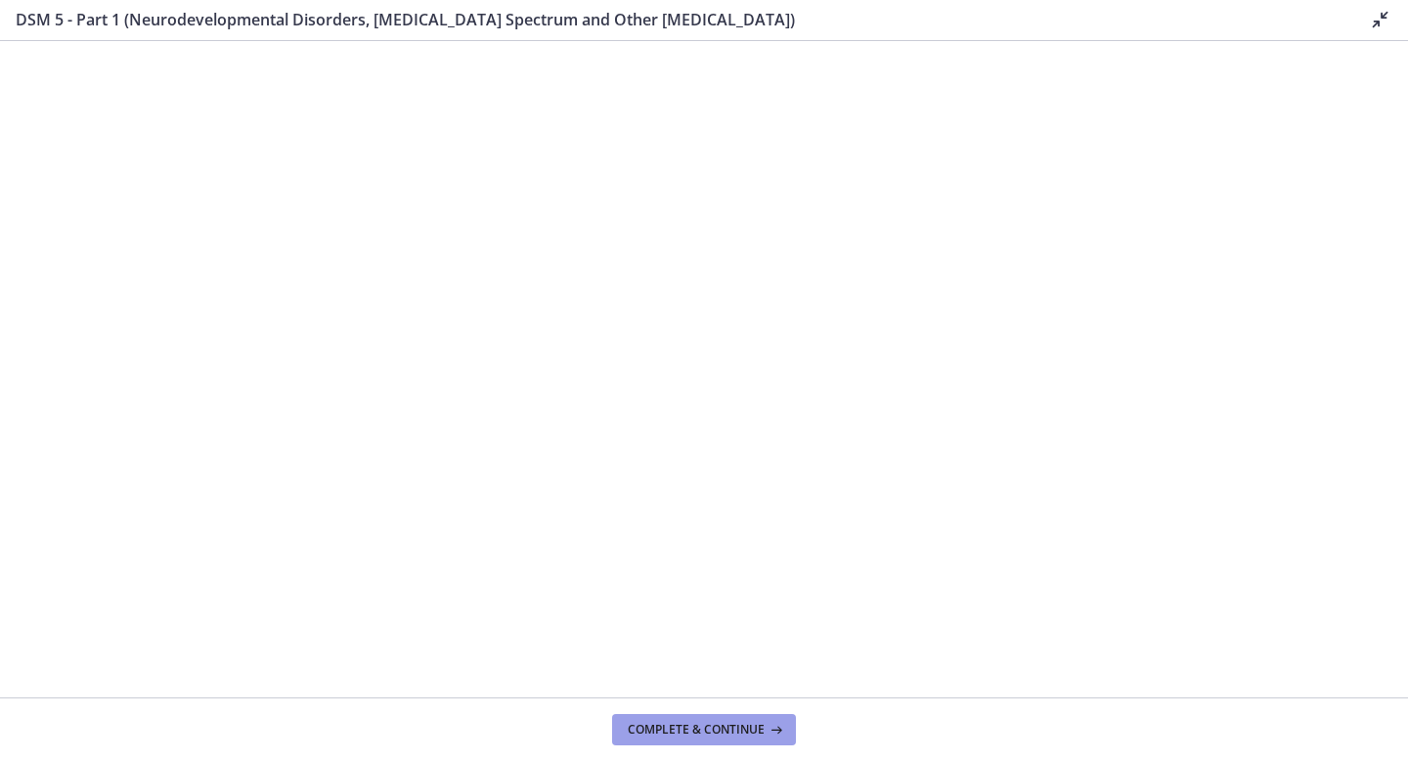
click at [750, 724] on span "Complete & continue" at bounding box center [696, 730] width 137 height 16
